Goal: Task Accomplishment & Management: Manage account settings

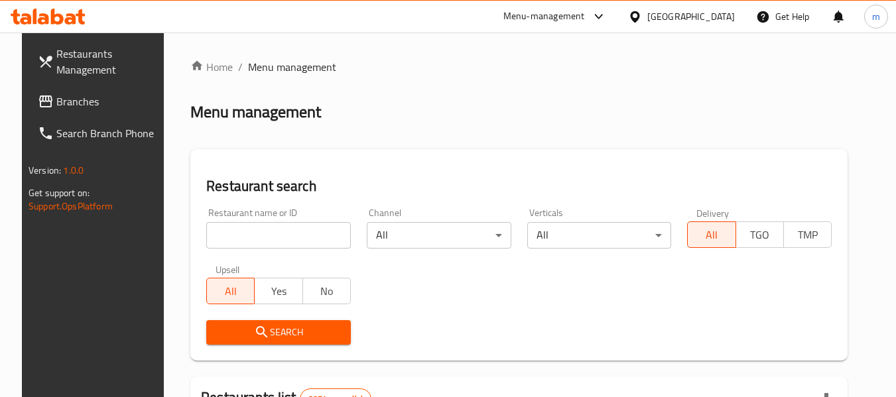
click at [198, 234] on div "Restaurant name or ID Restaurant name or ID" at bounding box center [278, 228] width 160 height 56
click at [56, 96] on span "Branches" at bounding box center [108, 101] width 105 height 16
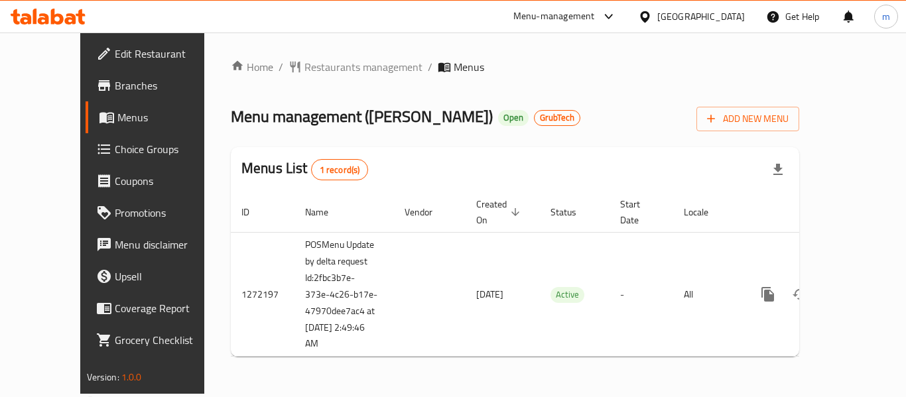
click at [49, 23] on icon at bounding box center [48, 17] width 75 height 16
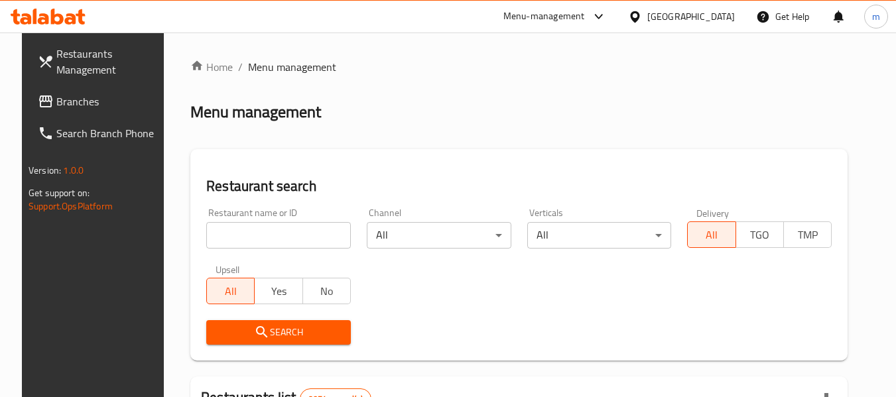
click at [261, 244] on input "search" at bounding box center [278, 235] width 145 height 27
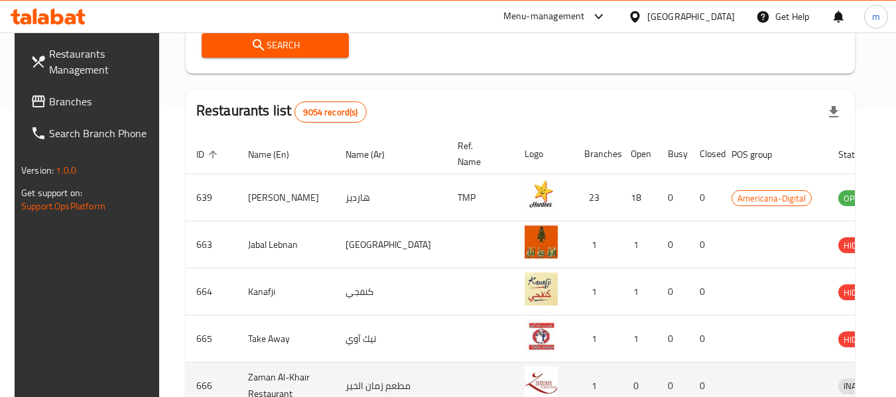
scroll to position [265, 0]
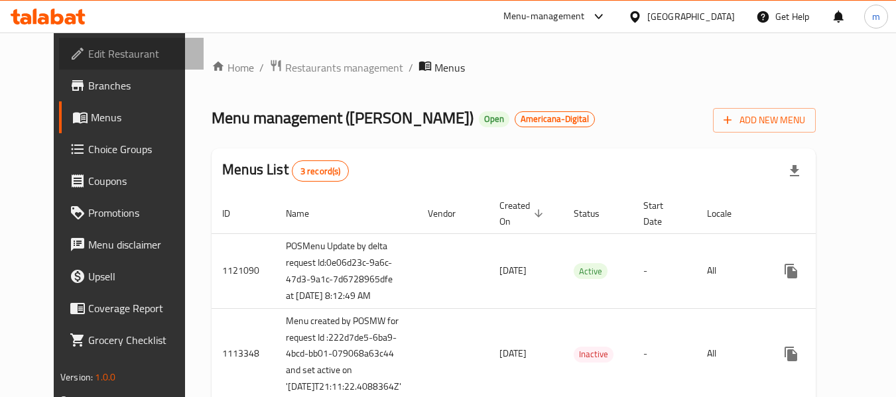
click at [88, 52] on span "Edit Restaurant" at bounding box center [140, 54] width 105 height 16
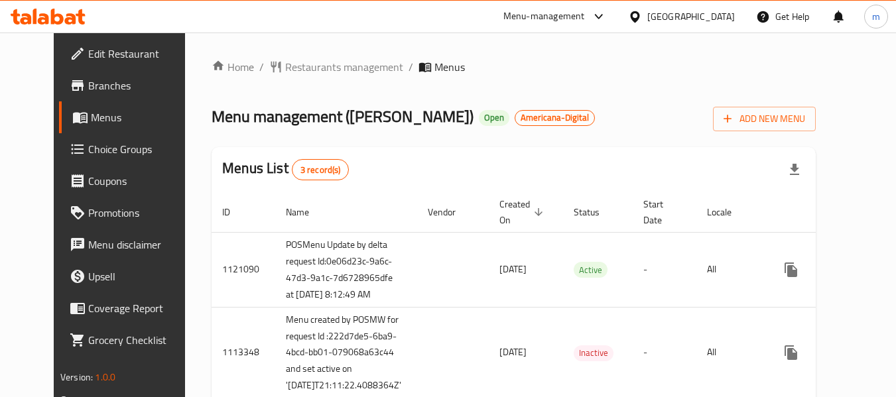
click at [75, 20] on icon at bounding box center [70, 18] width 11 height 11
